Goal: Navigation & Orientation: Find specific page/section

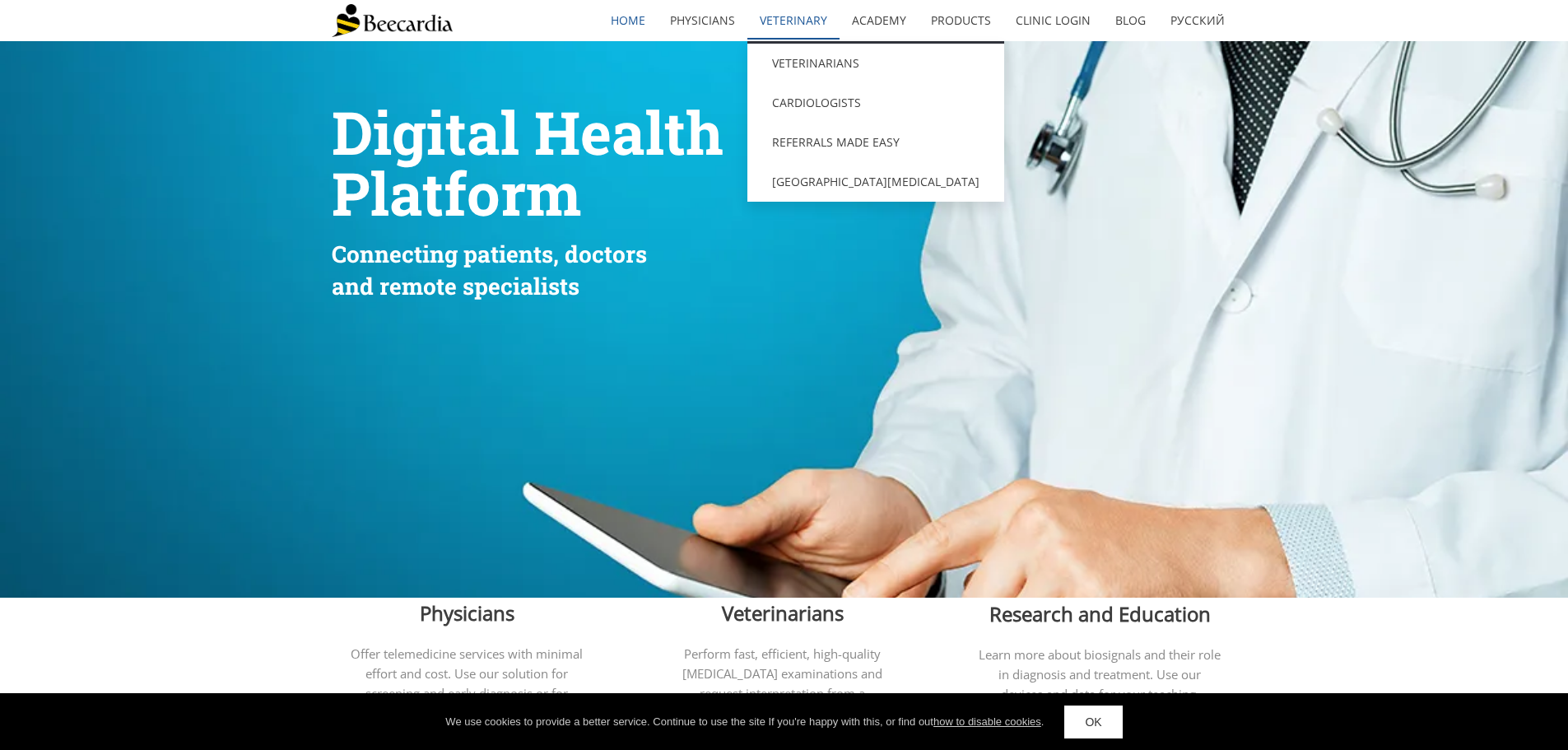
click at [799, 30] on link "Veterinary" at bounding box center [793, 20] width 92 height 38
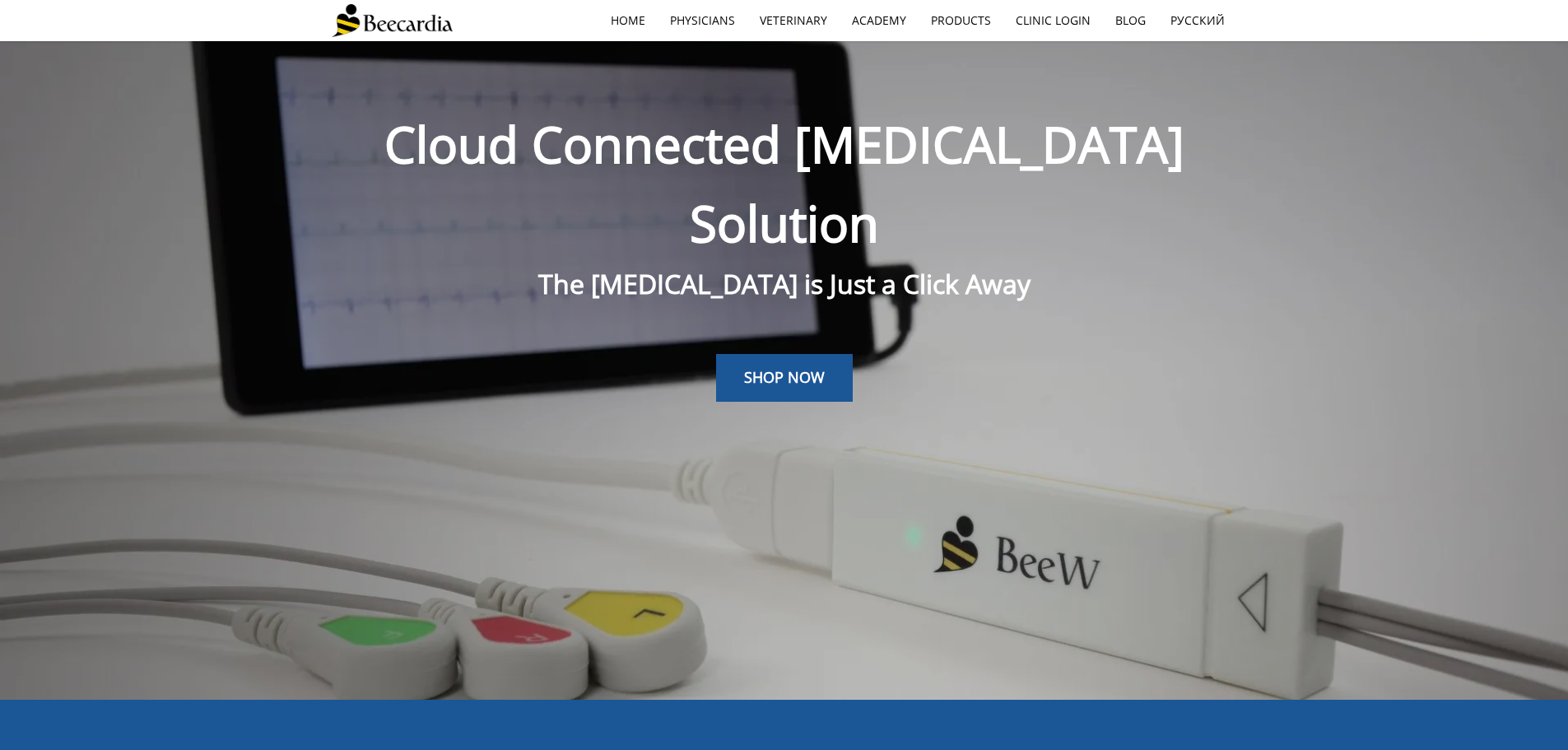
scroll to position [42, 0]
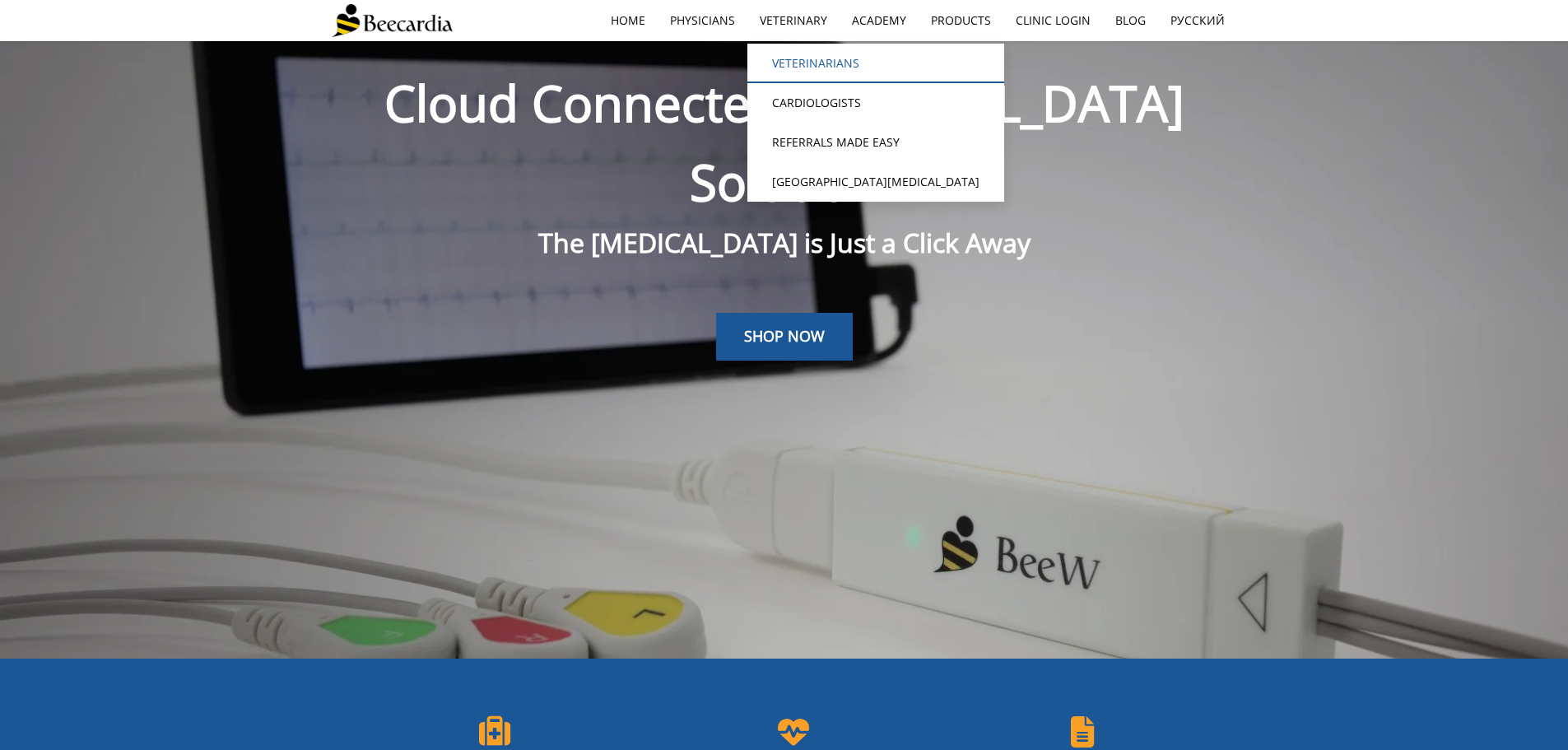
click at [805, 54] on link "Veterinarians" at bounding box center [876, 63] width 257 height 40
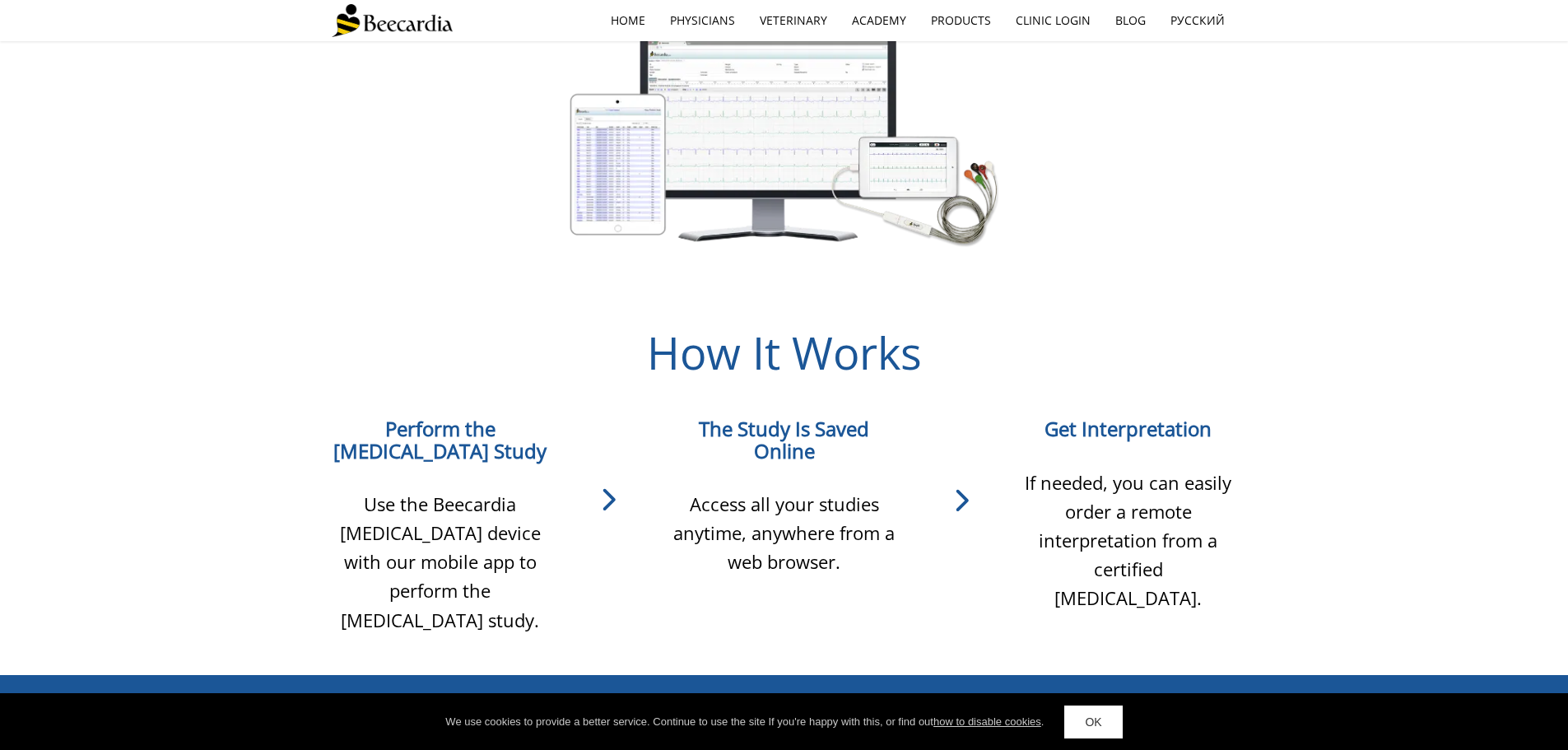
scroll to position [1041, 0]
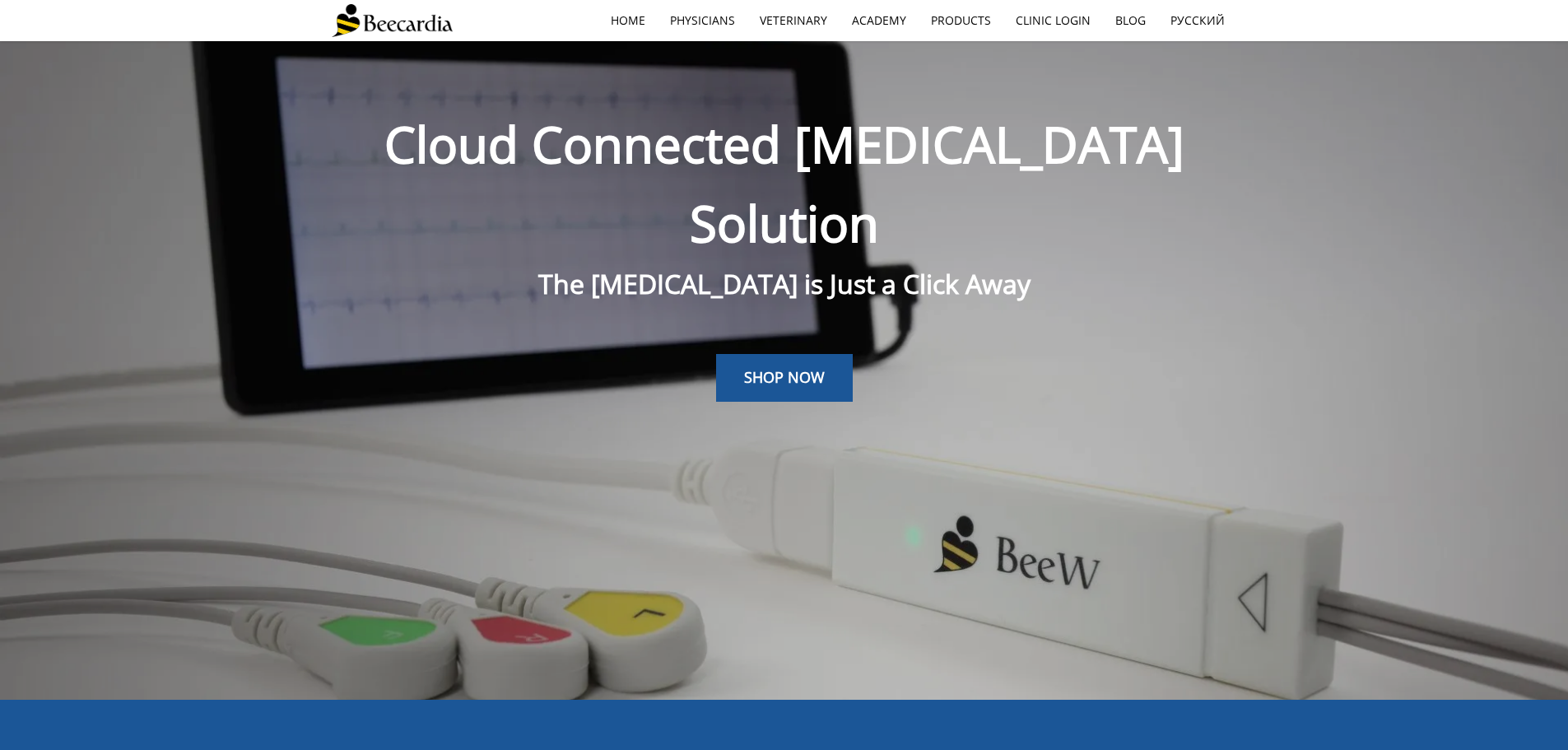
scroll to position [42, 0]
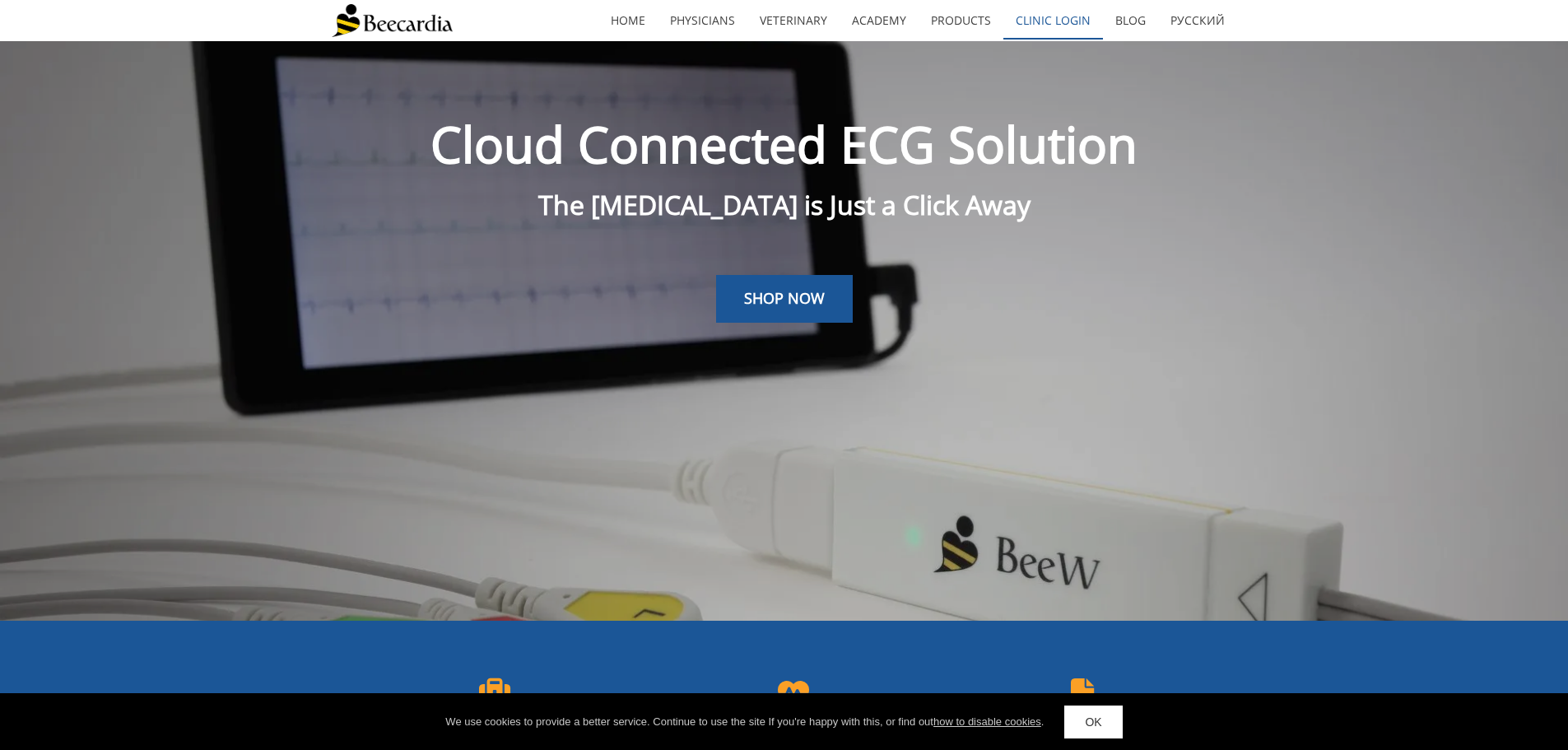
click at [1060, 20] on link "Clinic Login" at bounding box center [1053, 20] width 100 height 38
